Goal: Information Seeking & Learning: Learn about a topic

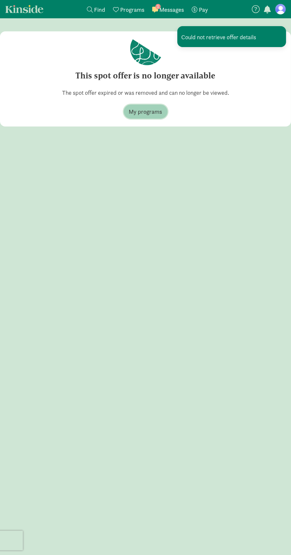
click at [146, 114] on span "My programs" at bounding box center [145, 111] width 33 height 9
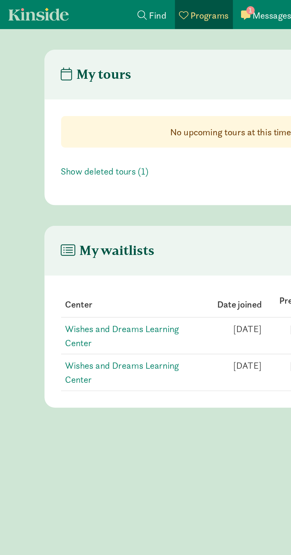
click at [93, 9] on div "Find child care Find" at bounding box center [96, 9] width 18 height 9
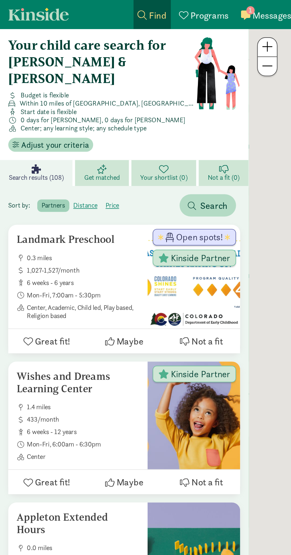
click at [95, 17] on link "Find child care Find" at bounding box center [96, 9] width 24 height 18
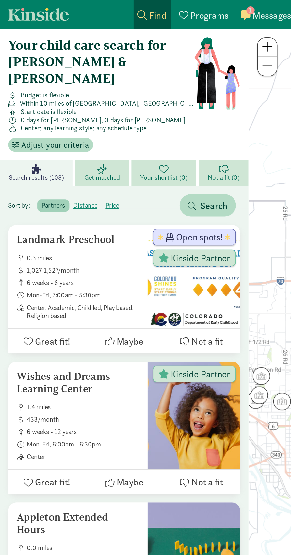
click at [22, 176] on span "6 weeks - 6 years" at bounding box center [52, 178] width 71 height 5
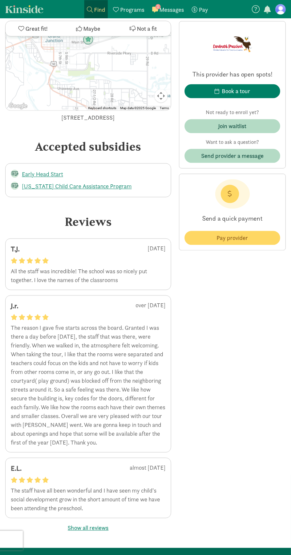
scroll to position [847, 0]
